Goal: Task Accomplishment & Management: Manage account settings

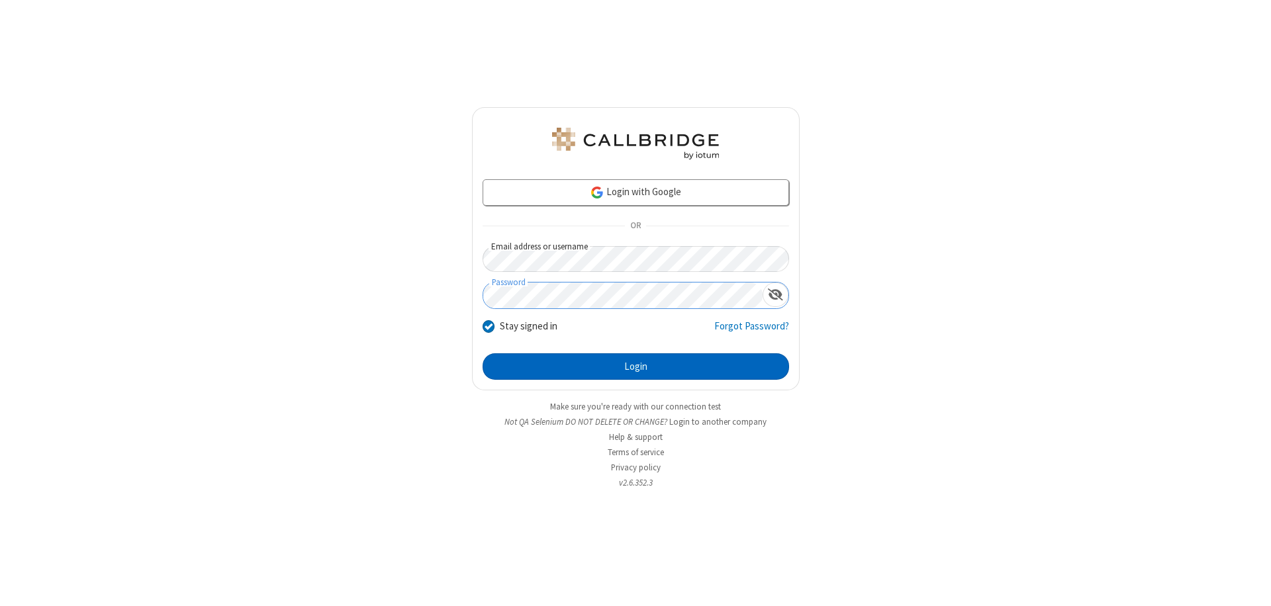
click at [635, 367] on button "Login" at bounding box center [636, 366] width 306 height 26
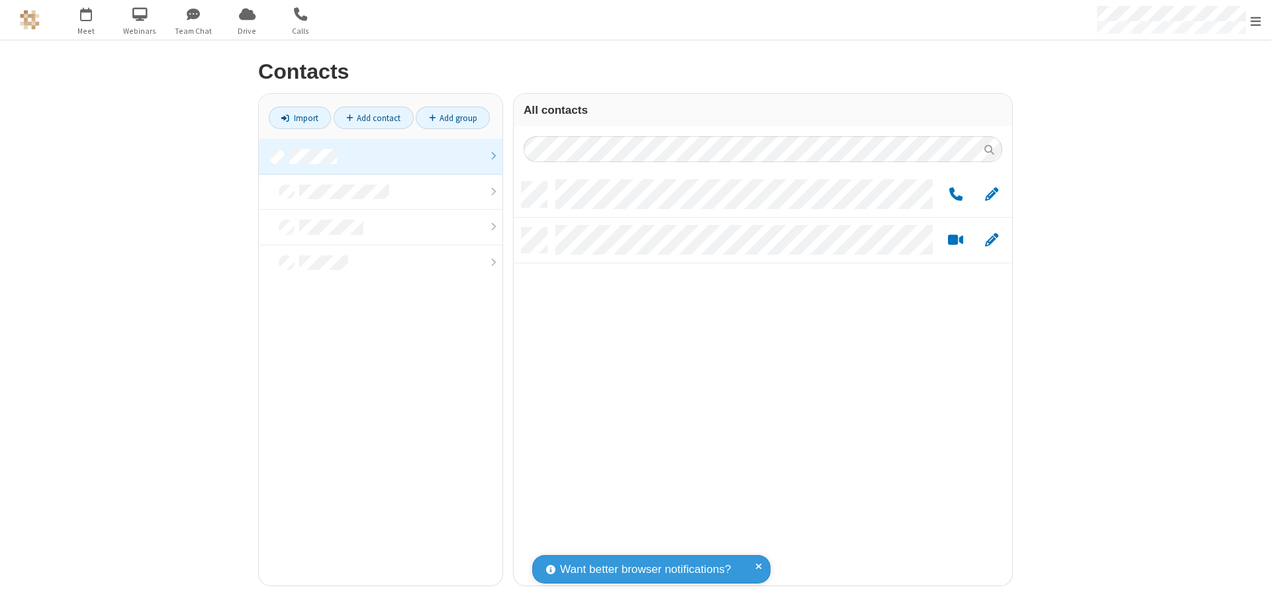
click at [381, 156] on link at bounding box center [381, 157] width 244 height 36
click at [992, 194] on span "Edit" at bounding box center [991, 195] width 13 height 17
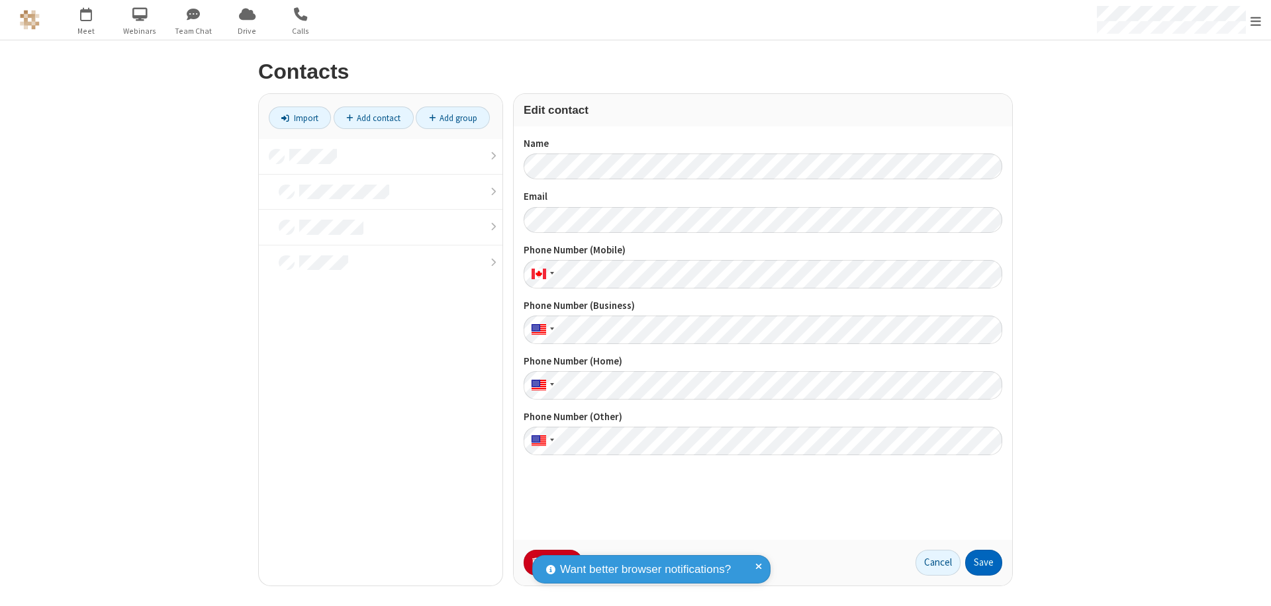
click at [984, 563] on button "Save" at bounding box center [983, 563] width 37 height 26
